Goal: Task Accomplishment & Management: Manage account settings

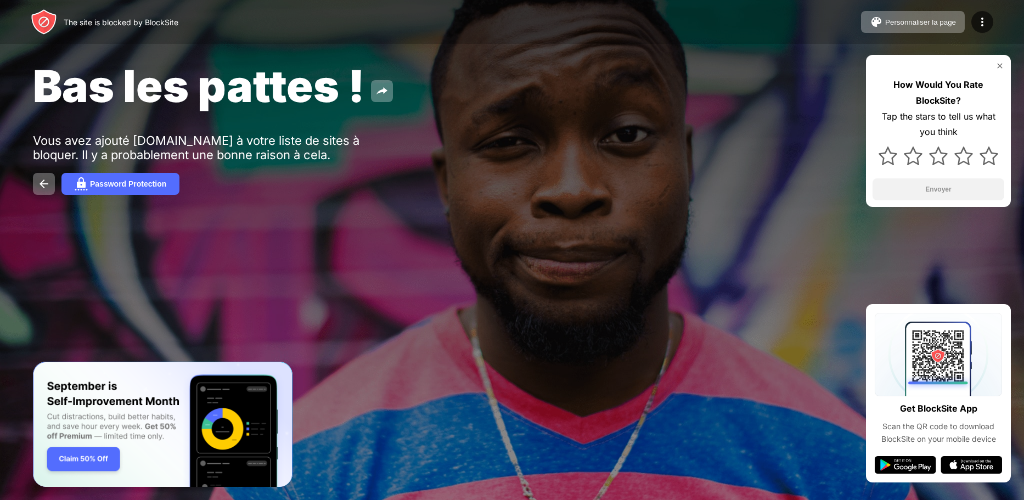
click at [966, 20] on div "Personnaliser la page Modifier la liste des blocs Rediriger Personnaliser la pa…" at bounding box center [927, 22] width 132 height 22
click at [977, 20] on img at bounding box center [982, 21] width 13 height 13
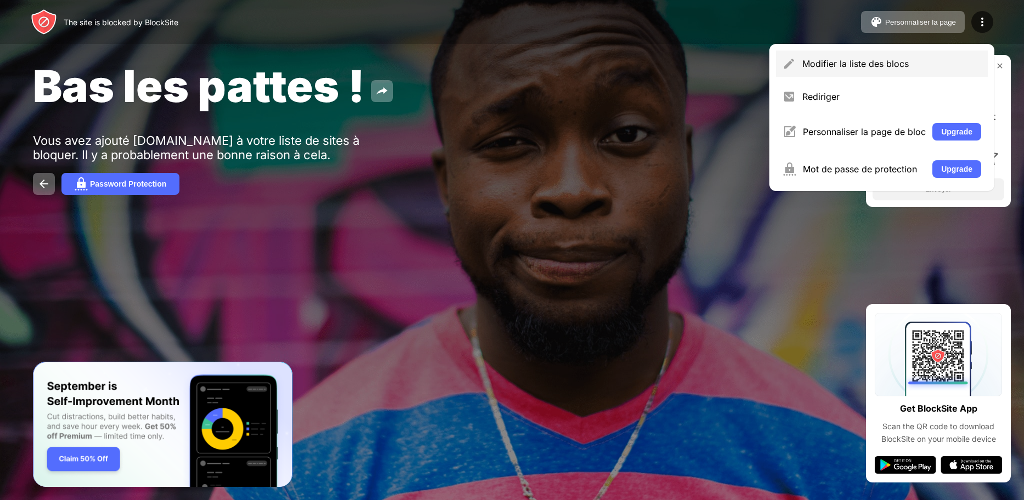
click at [846, 52] on div "Modifier la liste des blocs" at bounding box center [882, 63] width 212 height 26
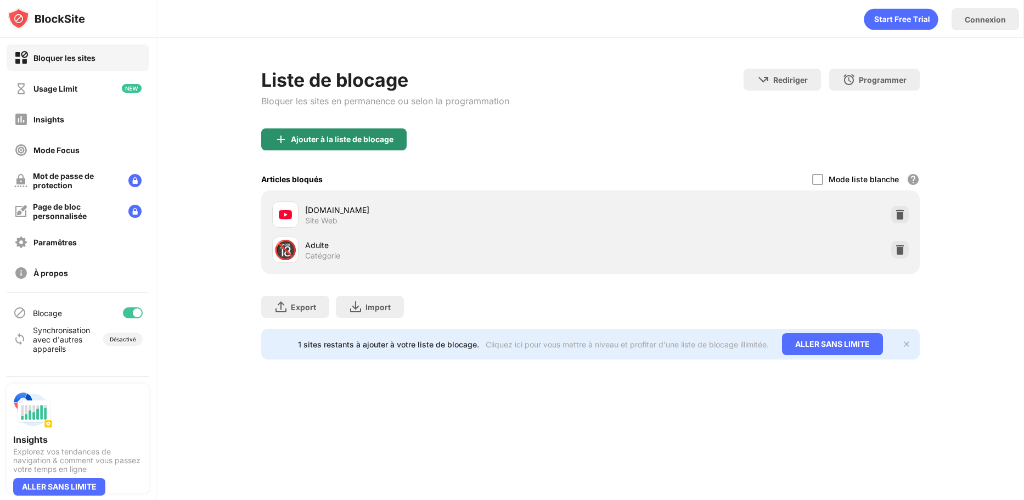
click at [323, 131] on div "Ajouter à la liste de blocage" at bounding box center [333, 139] width 145 height 22
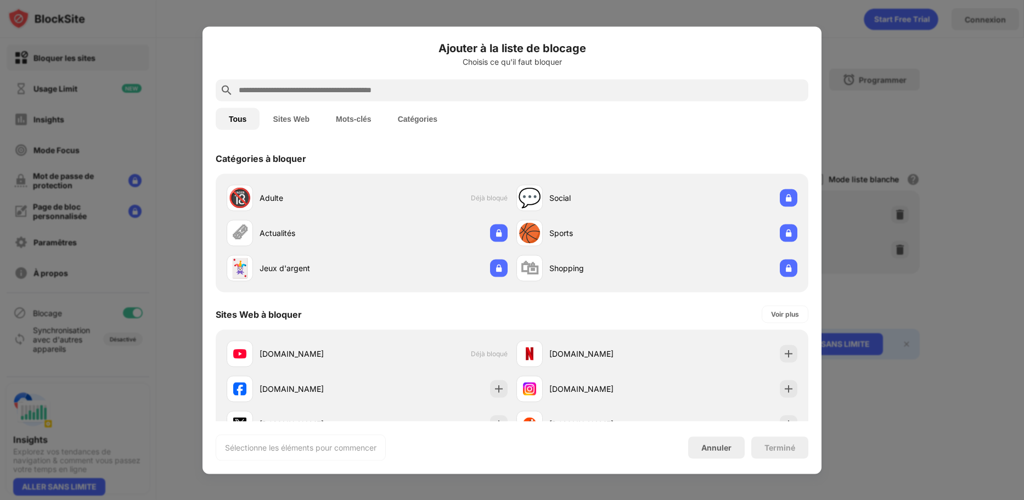
click at [319, 82] on div at bounding box center [512, 90] width 593 height 22
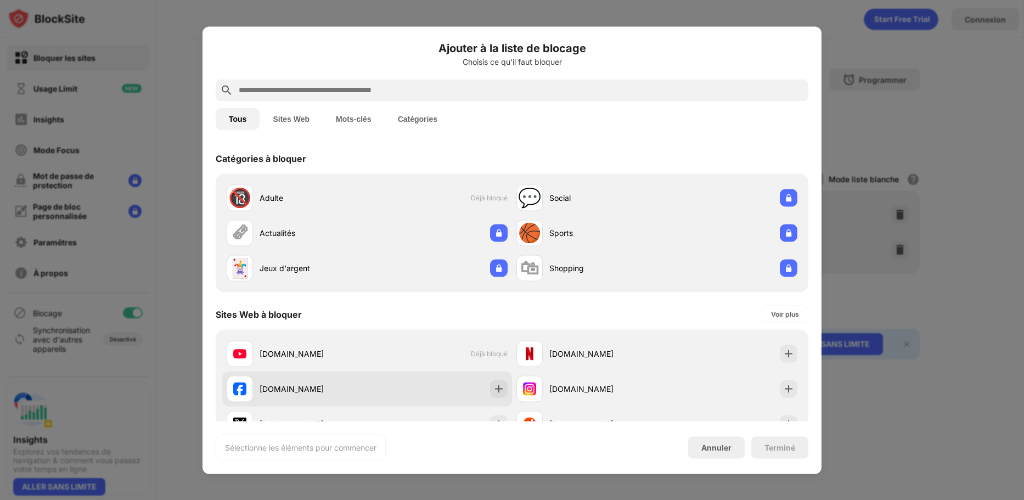
click at [369, 389] on div "facebook.com" at bounding box center [367, 388] width 290 height 35
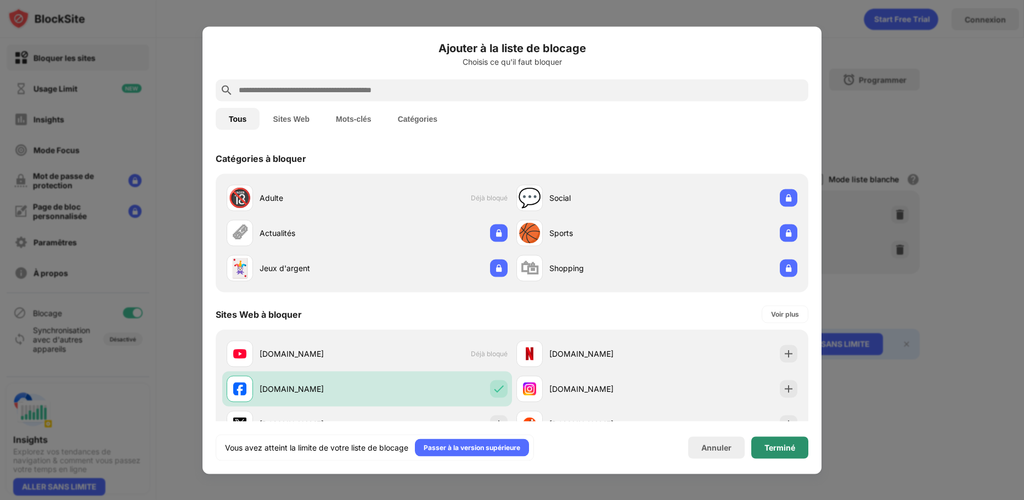
click at [786, 447] on div "Terminé" at bounding box center [779, 447] width 31 height 9
